Goal: Task Accomplishment & Management: Use online tool/utility

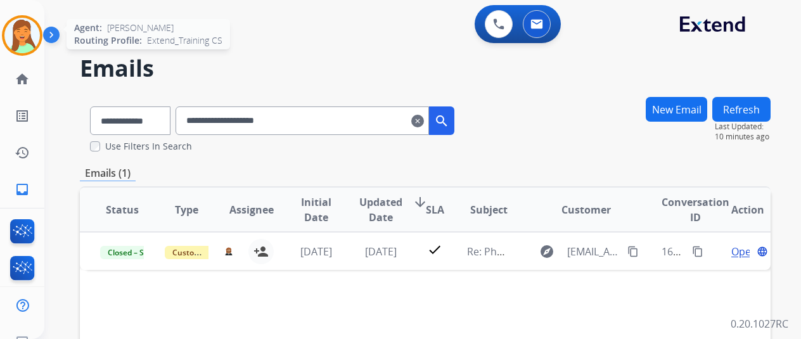
click at [19, 37] on img at bounding box center [21, 35] width 35 height 35
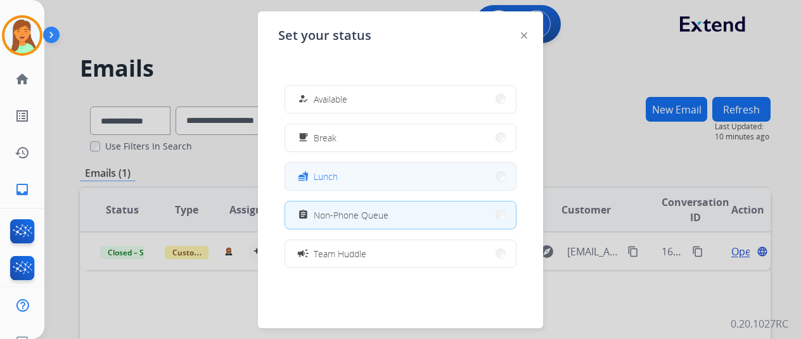
click at [369, 181] on button "fastfood Lunch" at bounding box center [400, 176] width 231 height 27
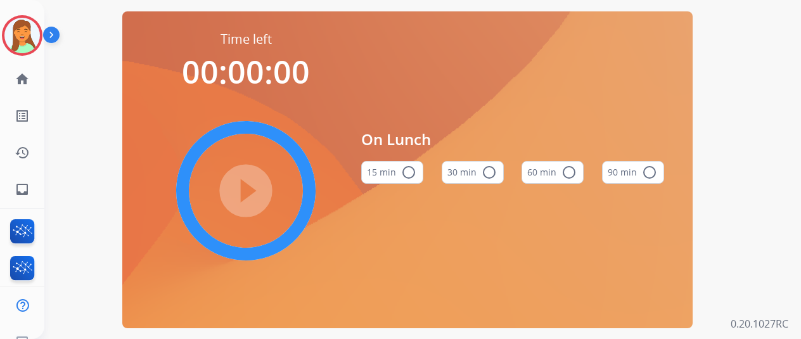
click at [504, 174] on div "30 min radio_button_unchecked" at bounding box center [473, 172] width 62 height 43
click at [494, 180] on mat-icon "radio_button_unchecked" at bounding box center [489, 172] width 15 height 15
click at [253, 198] on mat-icon "play_circle_filled" at bounding box center [245, 190] width 15 height 15
